Goal: Task Accomplishment & Management: Manage account settings

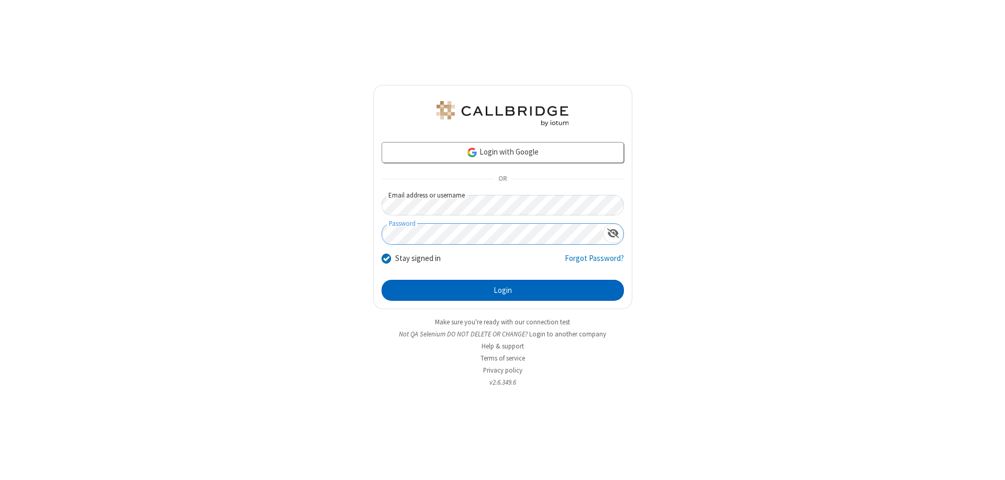
click at [503, 290] on button "Login" at bounding box center [503, 290] width 242 height 21
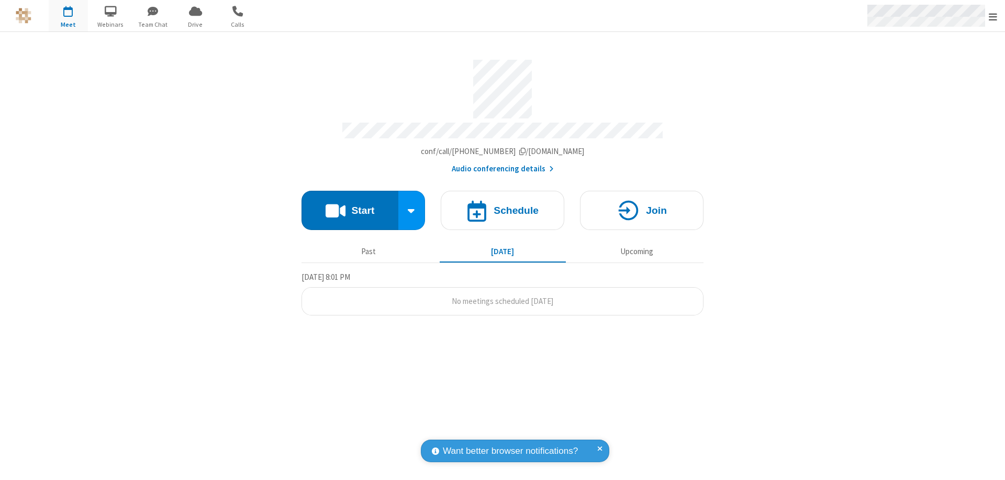
click at [993, 16] on span "Open menu" at bounding box center [993, 17] width 8 height 10
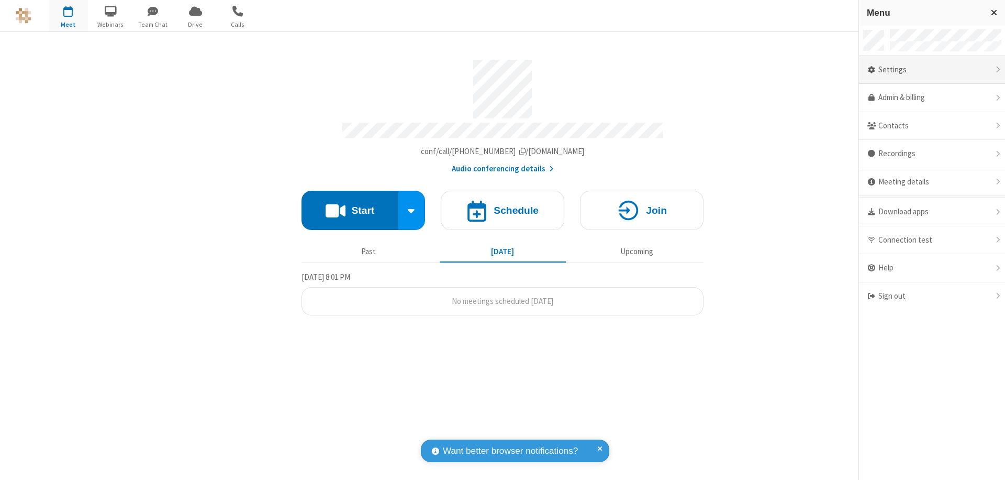
click at [932, 70] on div "Settings" at bounding box center [932, 70] width 146 height 28
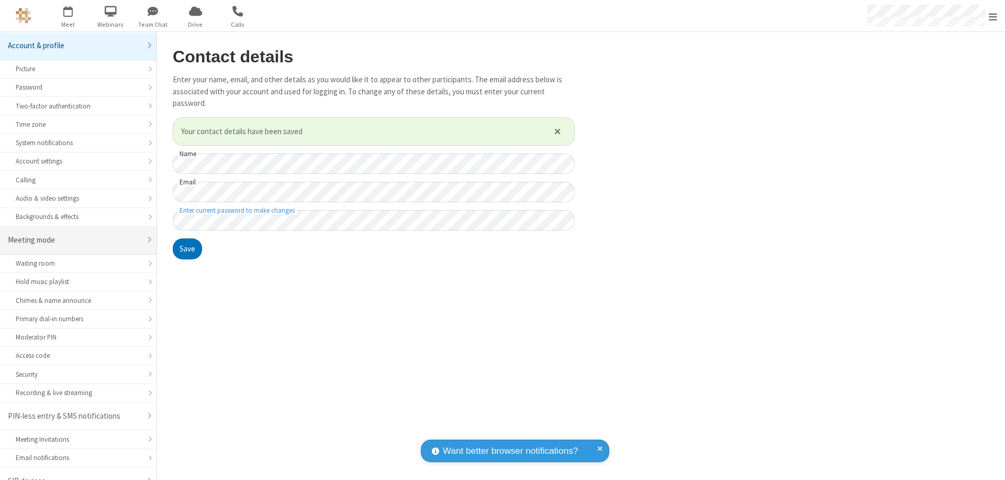
click at [74, 234] on div "Meeting mode" at bounding box center [74, 240] width 133 height 12
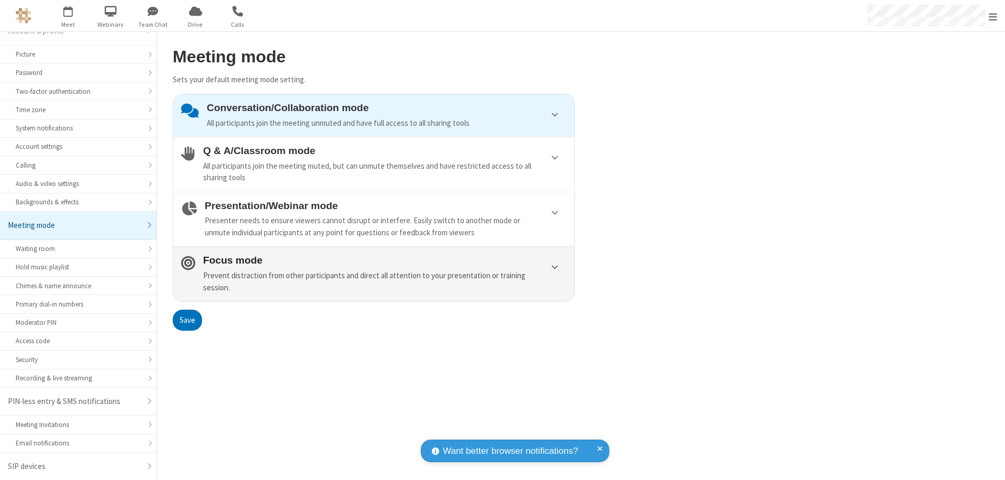
click at [374, 273] on div "Prevent distraction from other participants and direct all attention to your pr…" at bounding box center [384, 282] width 363 height 24
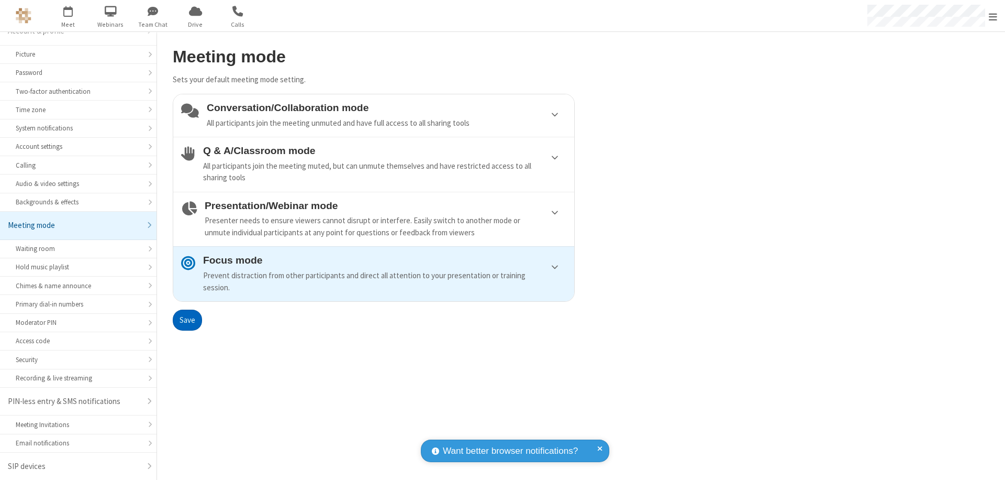
click at [187, 319] on button "Save" at bounding box center [187, 319] width 29 height 21
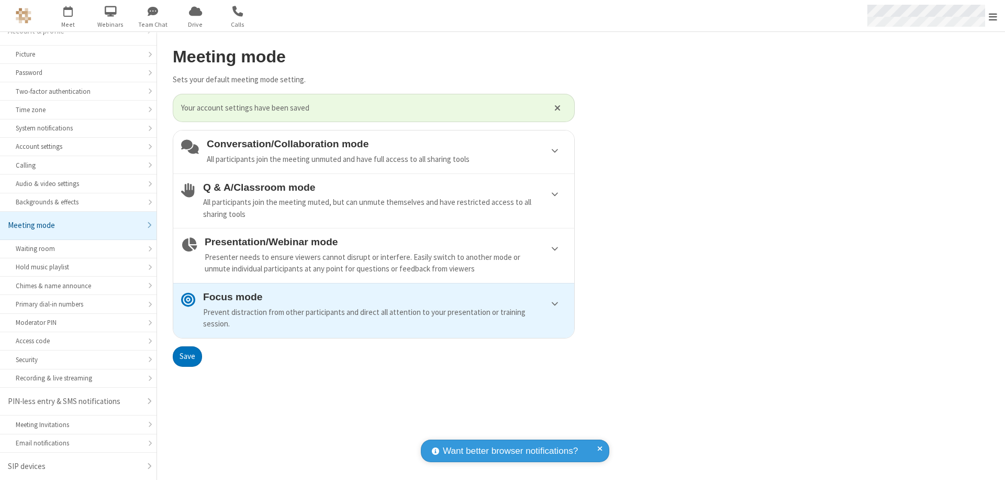
click at [993, 16] on span "Open menu" at bounding box center [993, 17] width 8 height 10
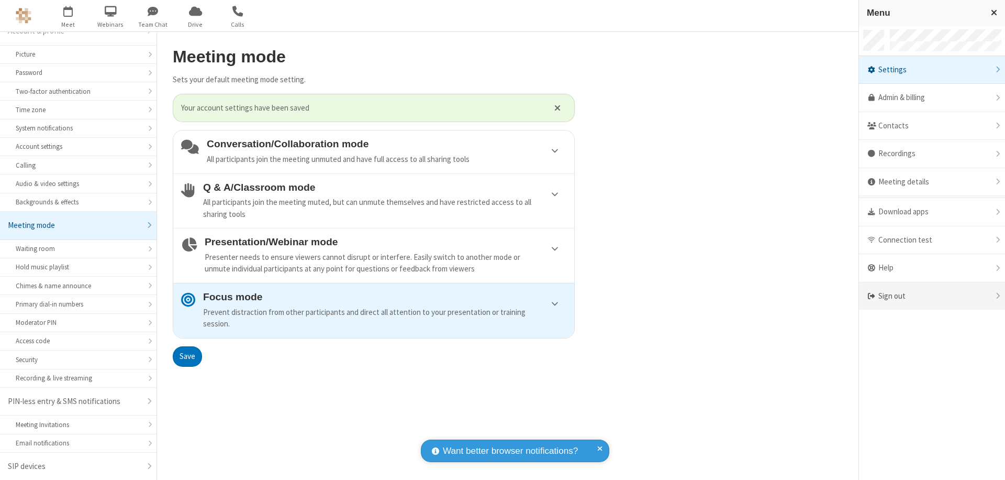
click at [932, 296] on div "Sign out" at bounding box center [932, 296] width 146 height 28
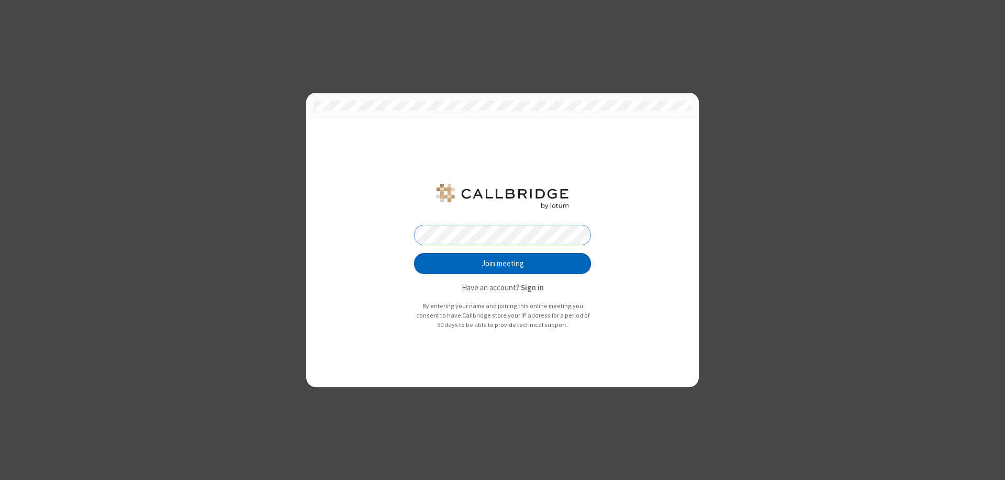
click at [503, 263] on button "Join meeting" at bounding box center [502, 263] width 177 height 21
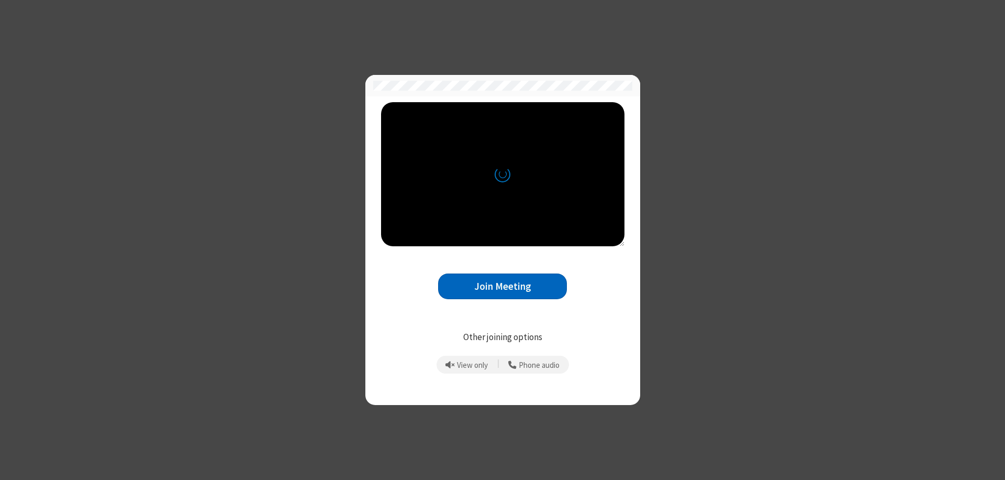
click at [503, 286] on button "Join Meeting" at bounding box center [502, 286] width 129 height 26
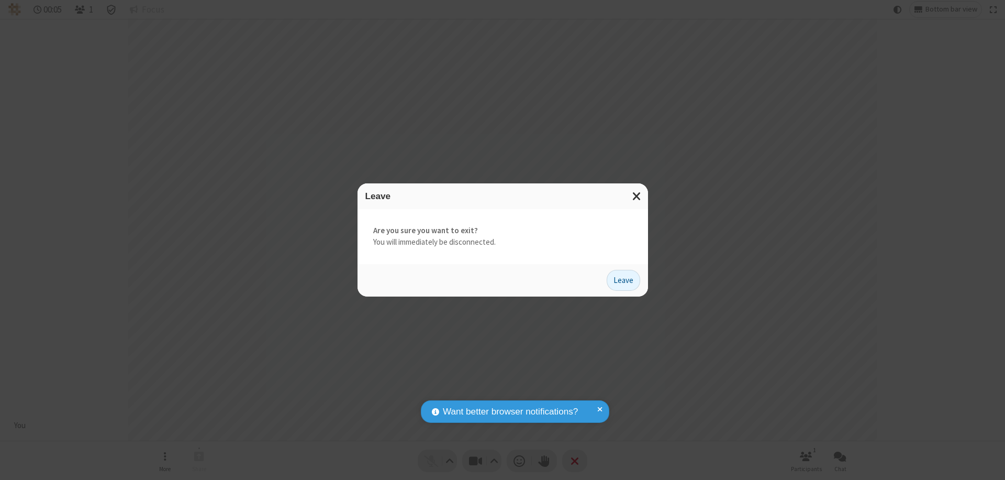
click at [624, 280] on button "Leave" at bounding box center [624, 280] width 34 height 21
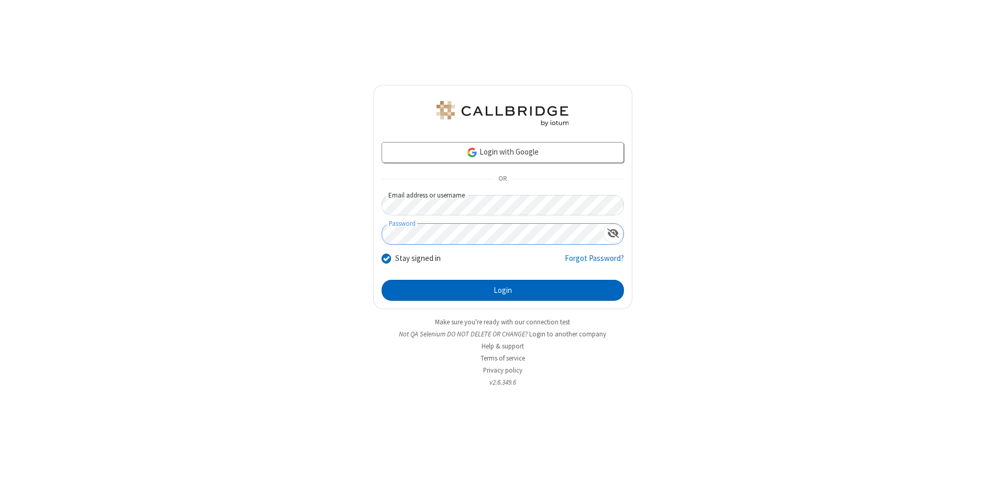
click at [503, 290] on button "Login" at bounding box center [503, 290] width 242 height 21
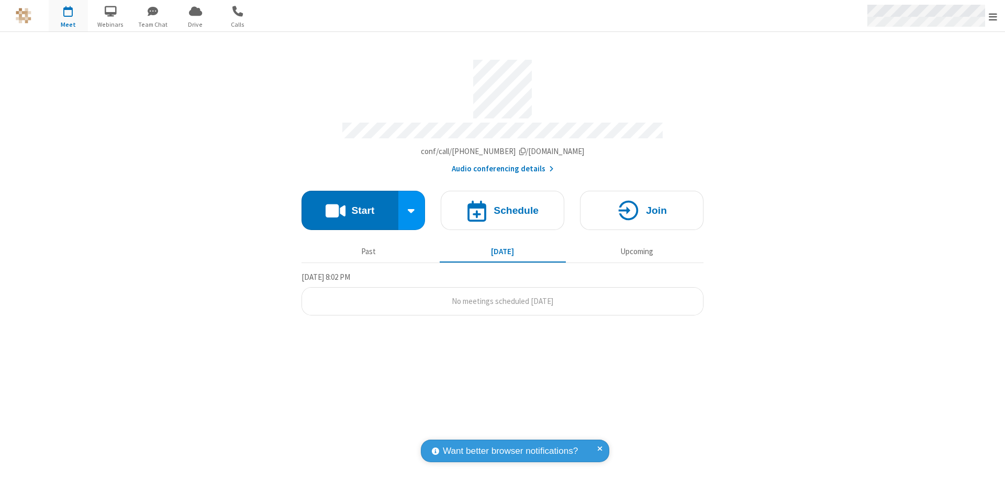
click at [993, 16] on span "Open menu" at bounding box center [993, 17] width 8 height 10
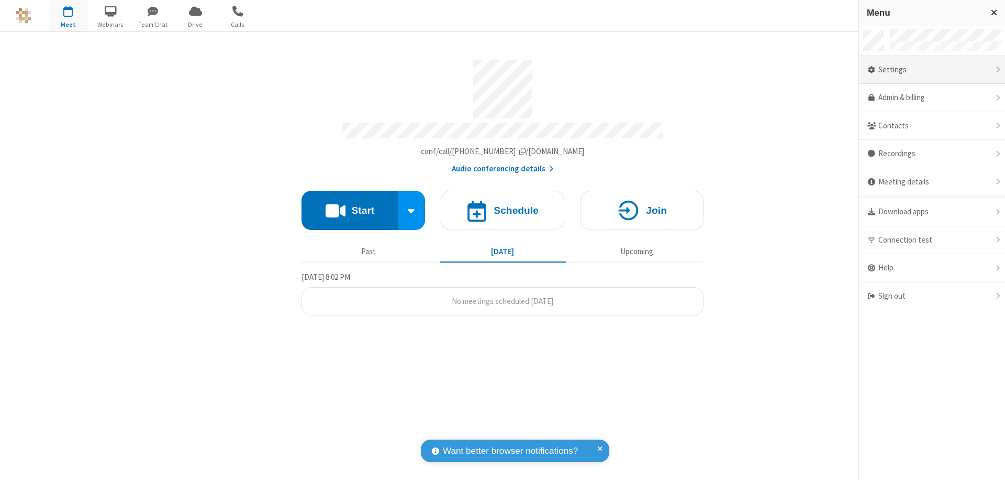
click at [932, 70] on div "Settings" at bounding box center [932, 70] width 146 height 28
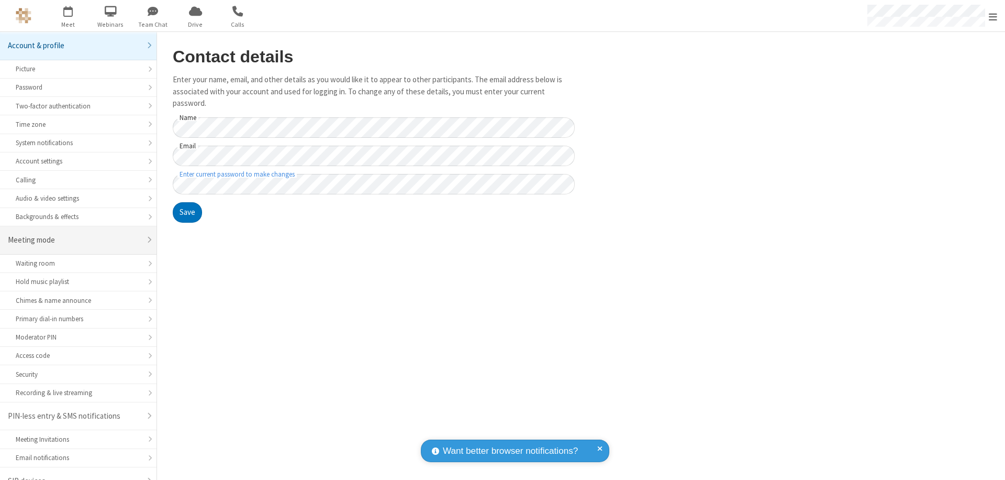
click at [74, 234] on div "Meeting mode" at bounding box center [74, 240] width 133 height 12
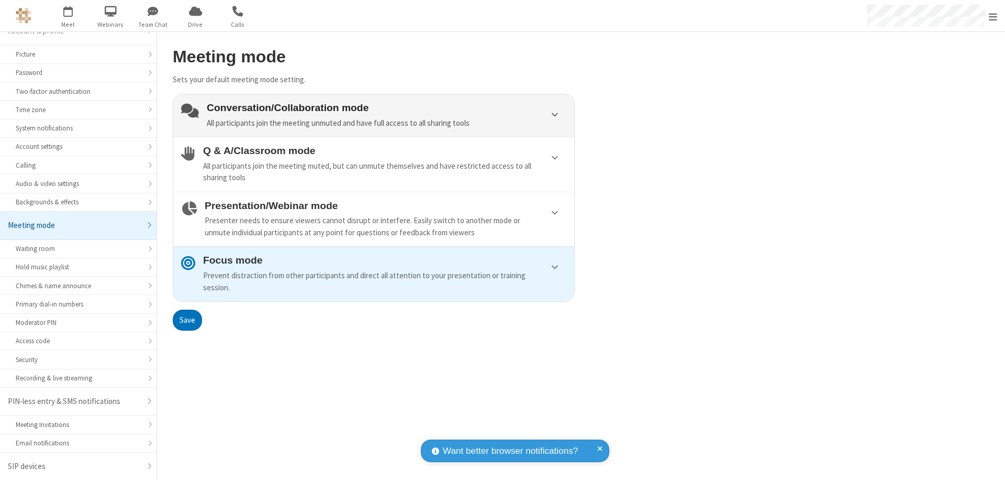
click at [374, 115] on div "Conversation/Collaboration mode All participants join the meeting unmuted and h…" at bounding box center [387, 115] width 360 height 27
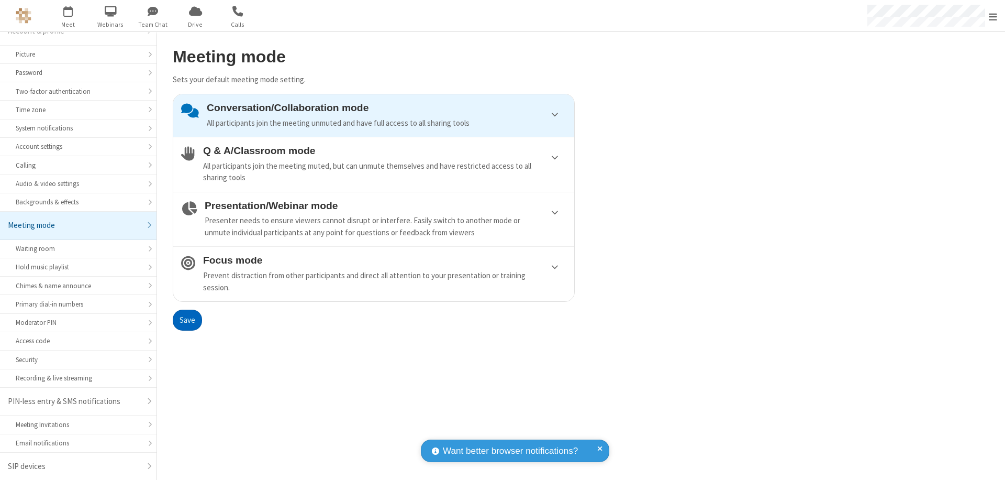
click at [187, 319] on button "Save" at bounding box center [187, 319] width 29 height 21
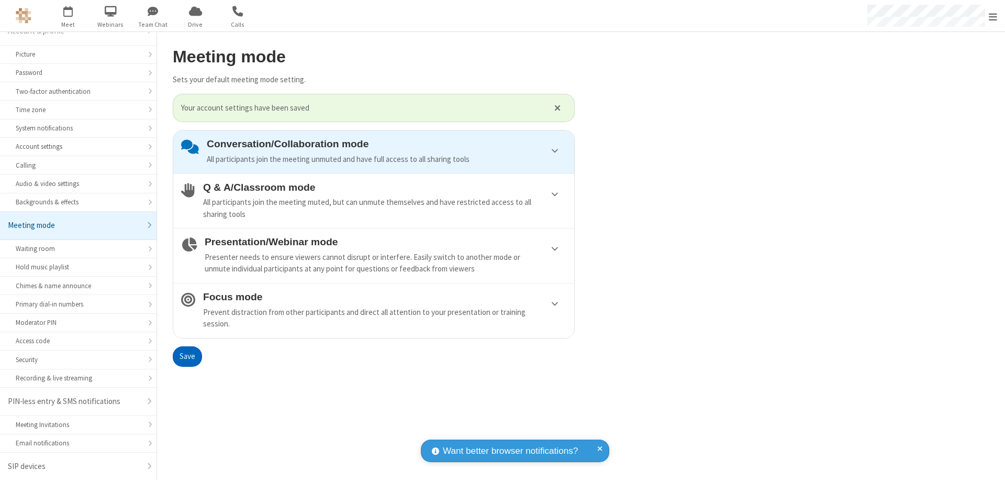
click at [993, 16] on span "Open menu" at bounding box center [993, 17] width 8 height 10
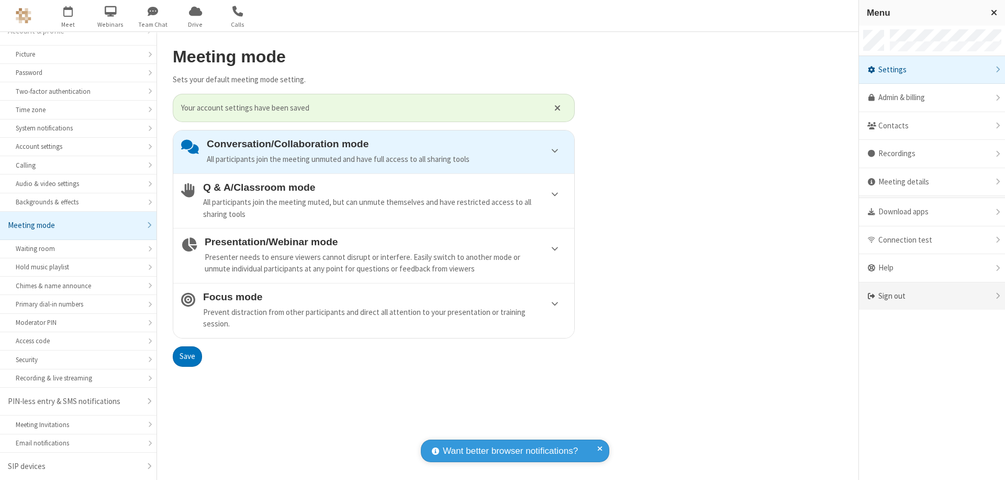
click at [932, 296] on div "Sign out" at bounding box center [932, 296] width 146 height 28
